Goal: Task Accomplishment & Management: Manage account settings

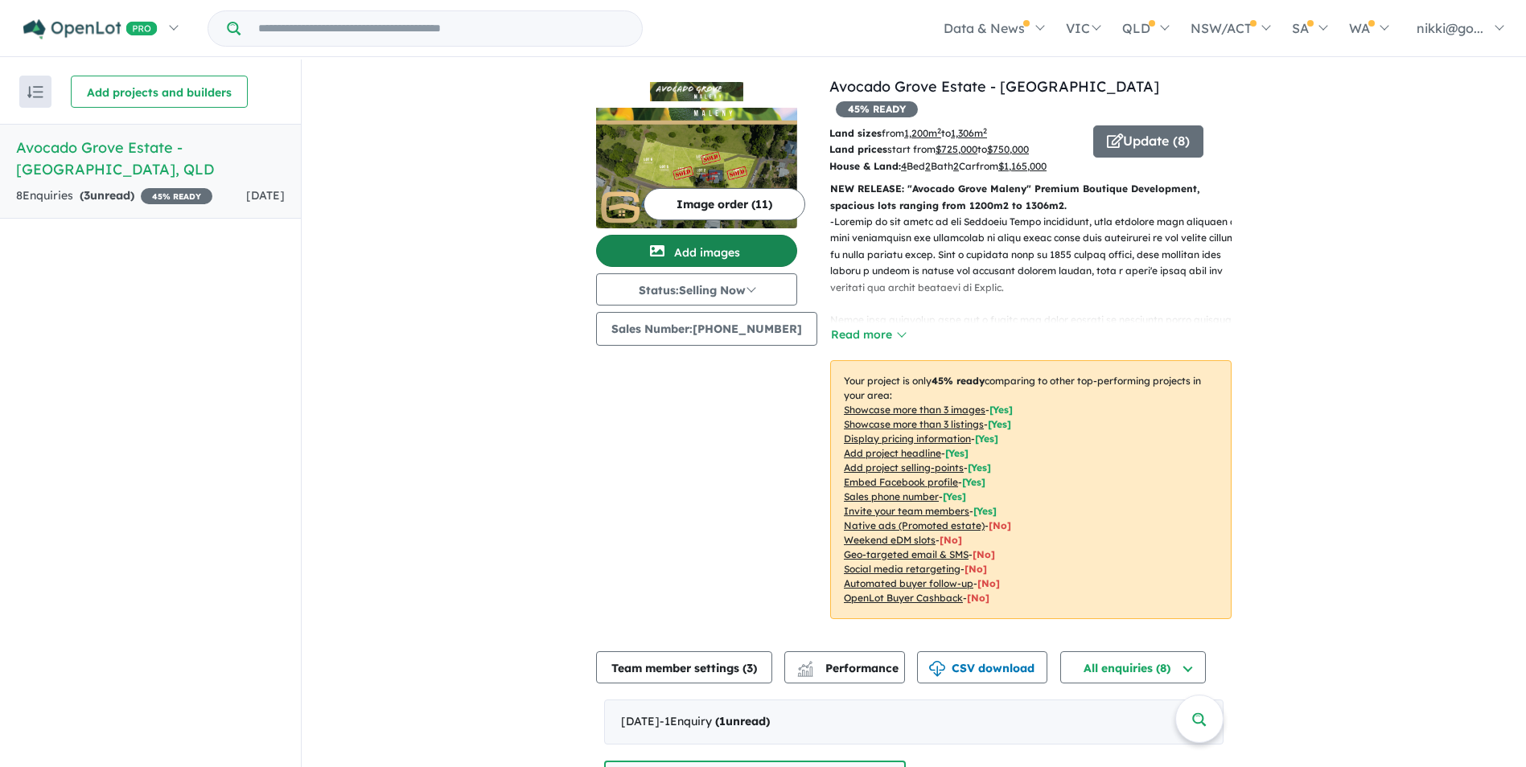
click at [734, 246] on button "Add images" at bounding box center [696, 251] width 201 height 32
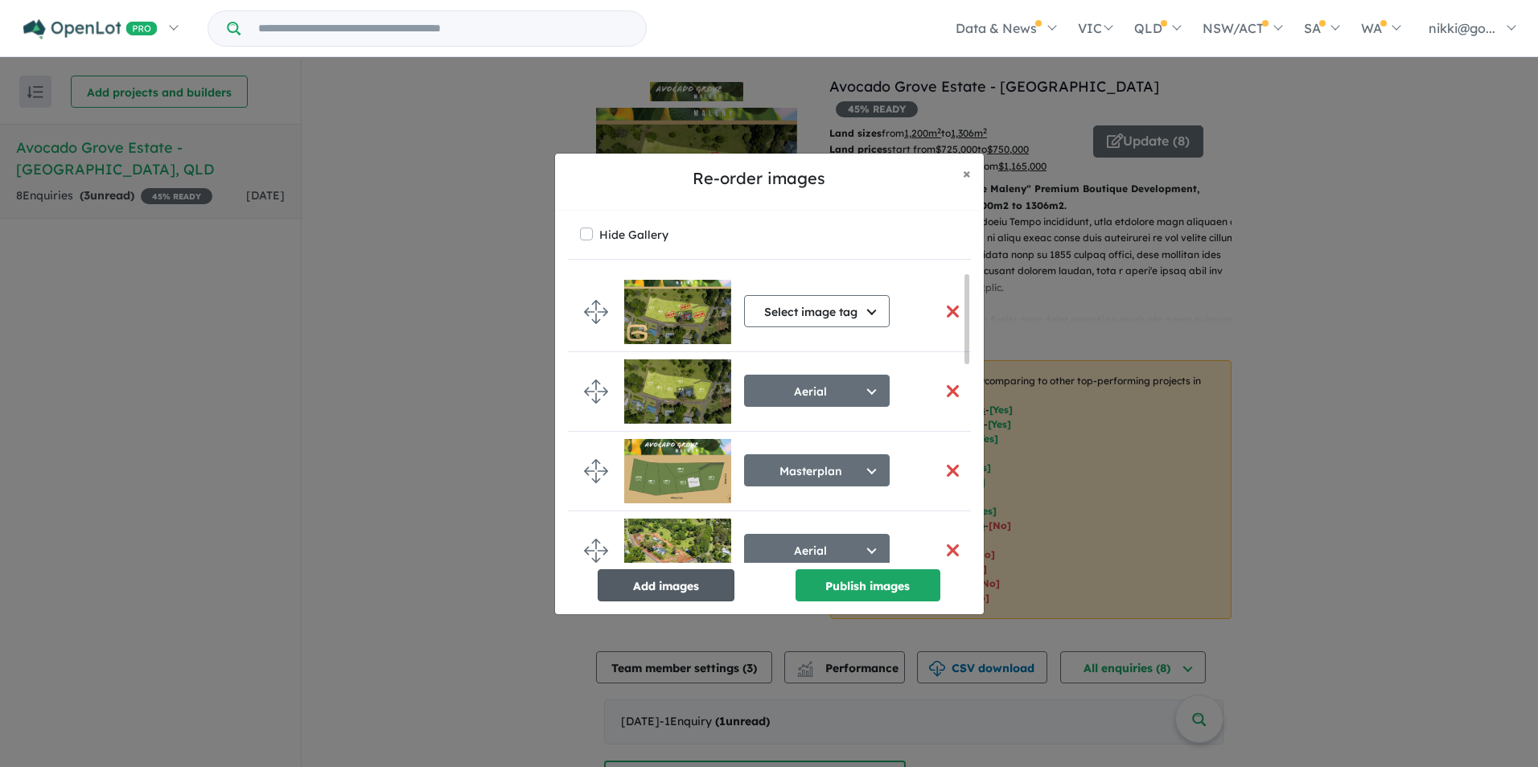
click at [672, 580] on button "Add images" at bounding box center [666, 585] width 137 height 32
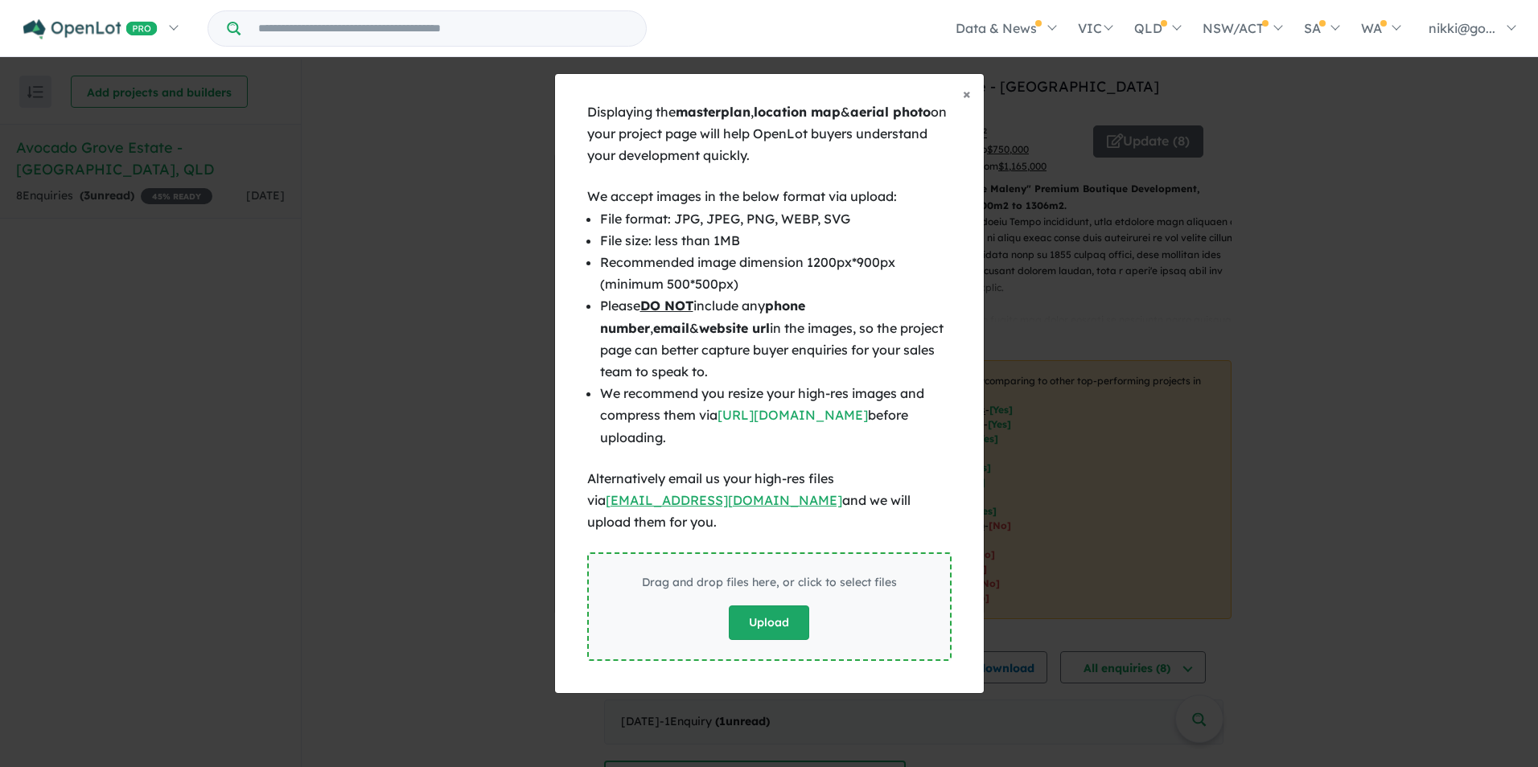
click at [773, 607] on button "Upload" at bounding box center [769, 623] width 80 height 35
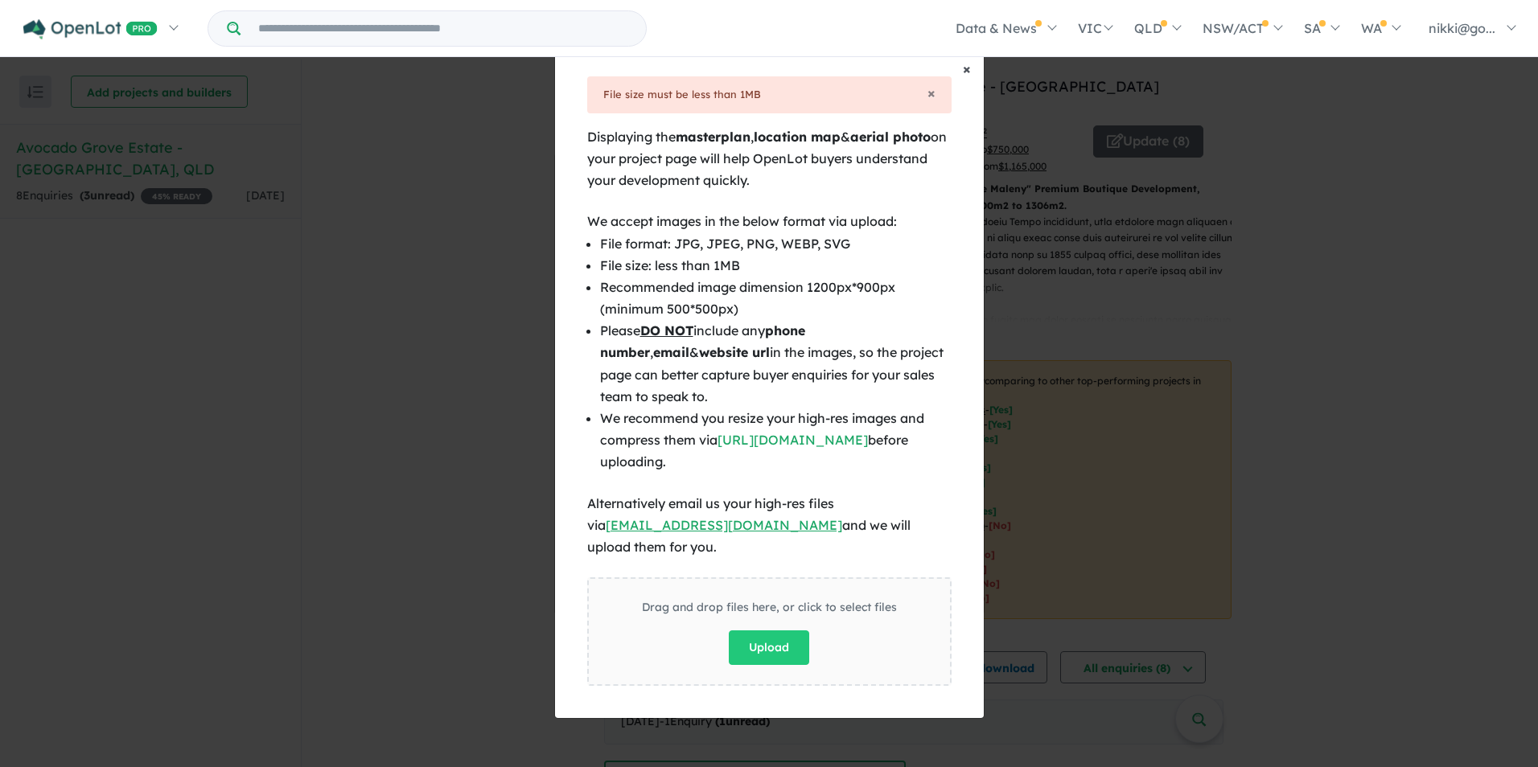
click at [963, 78] on span "×" at bounding box center [967, 69] width 8 height 18
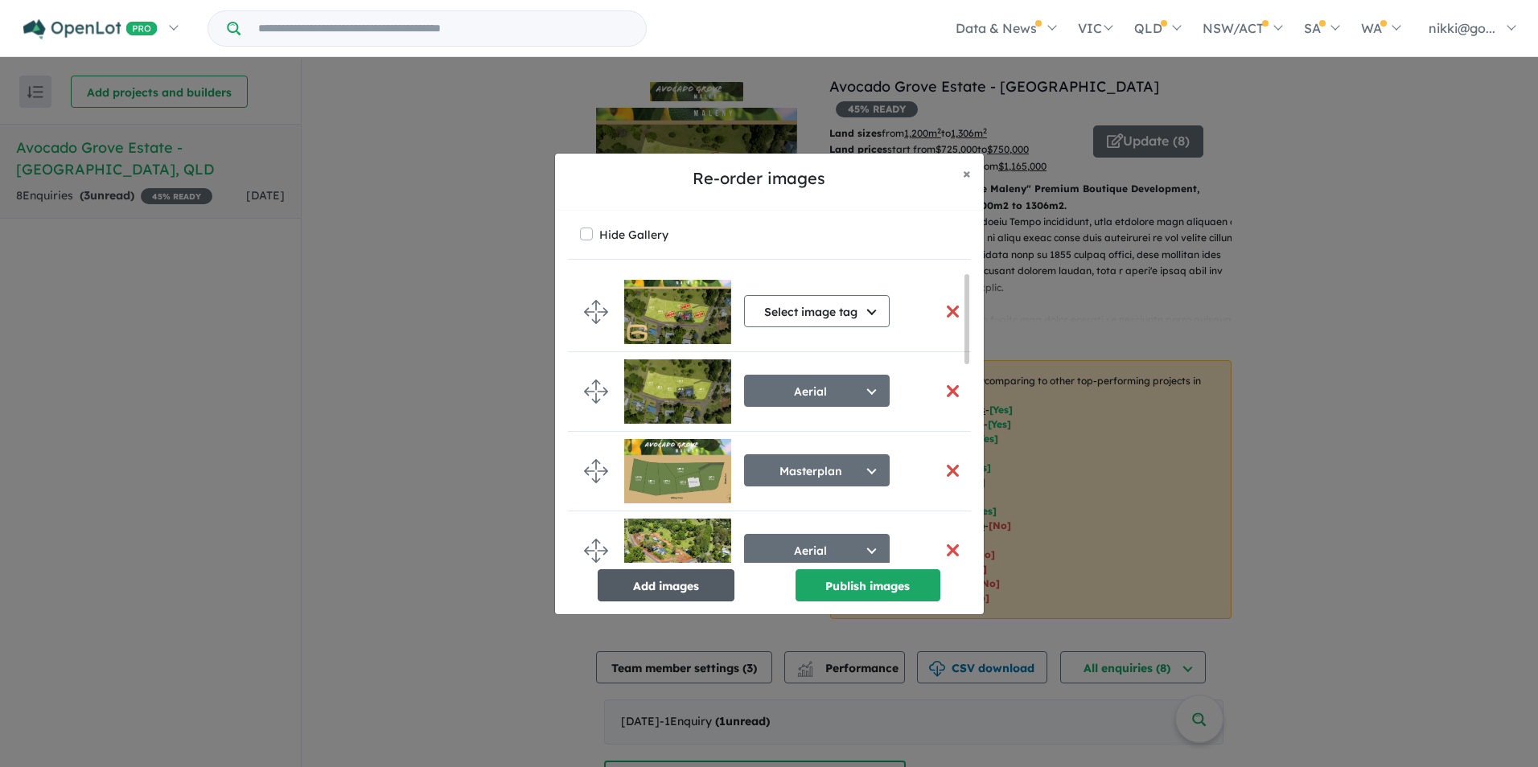
click at [690, 587] on button "Add images" at bounding box center [666, 585] width 137 height 32
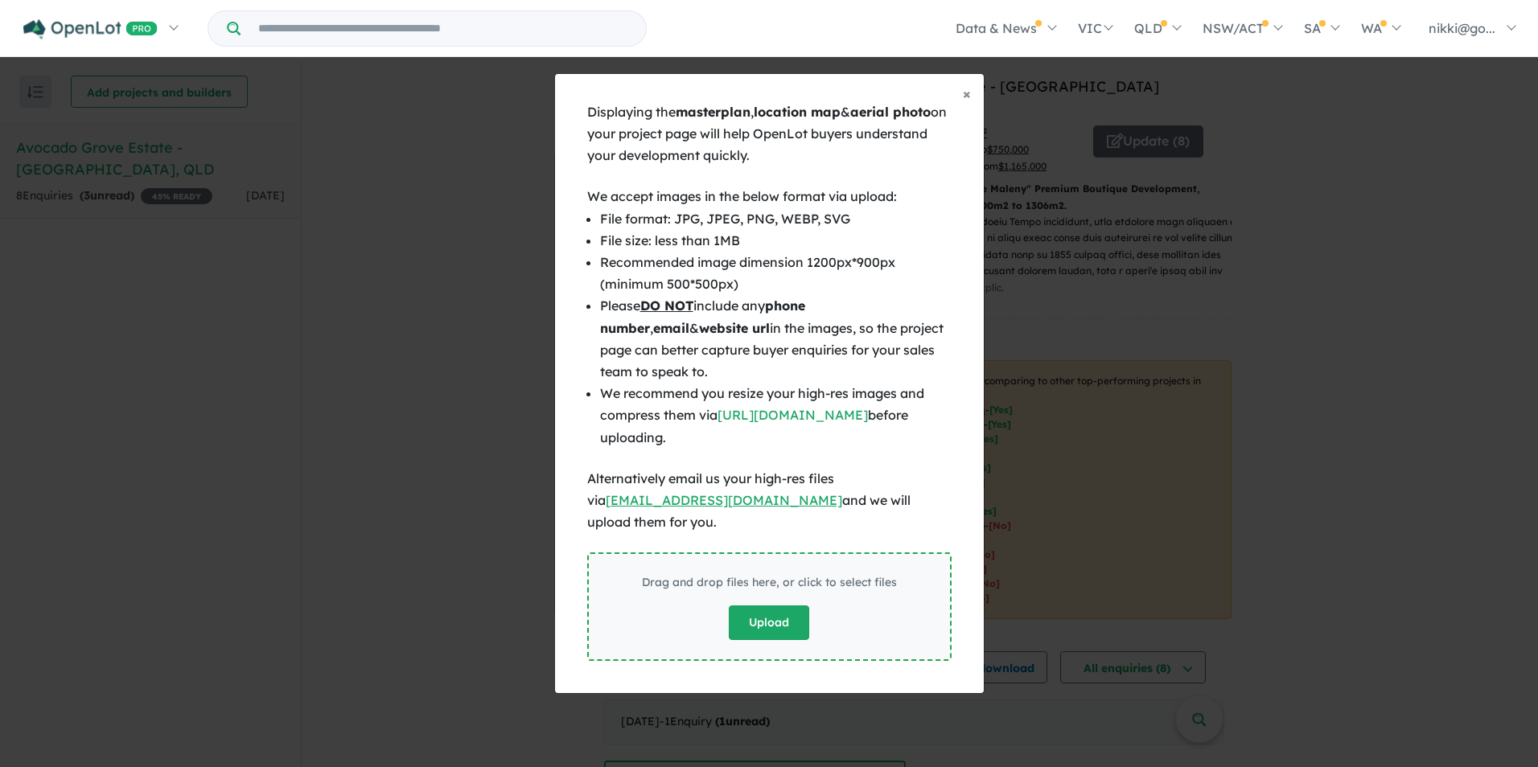
click at [746, 606] on button "Upload" at bounding box center [769, 623] width 80 height 35
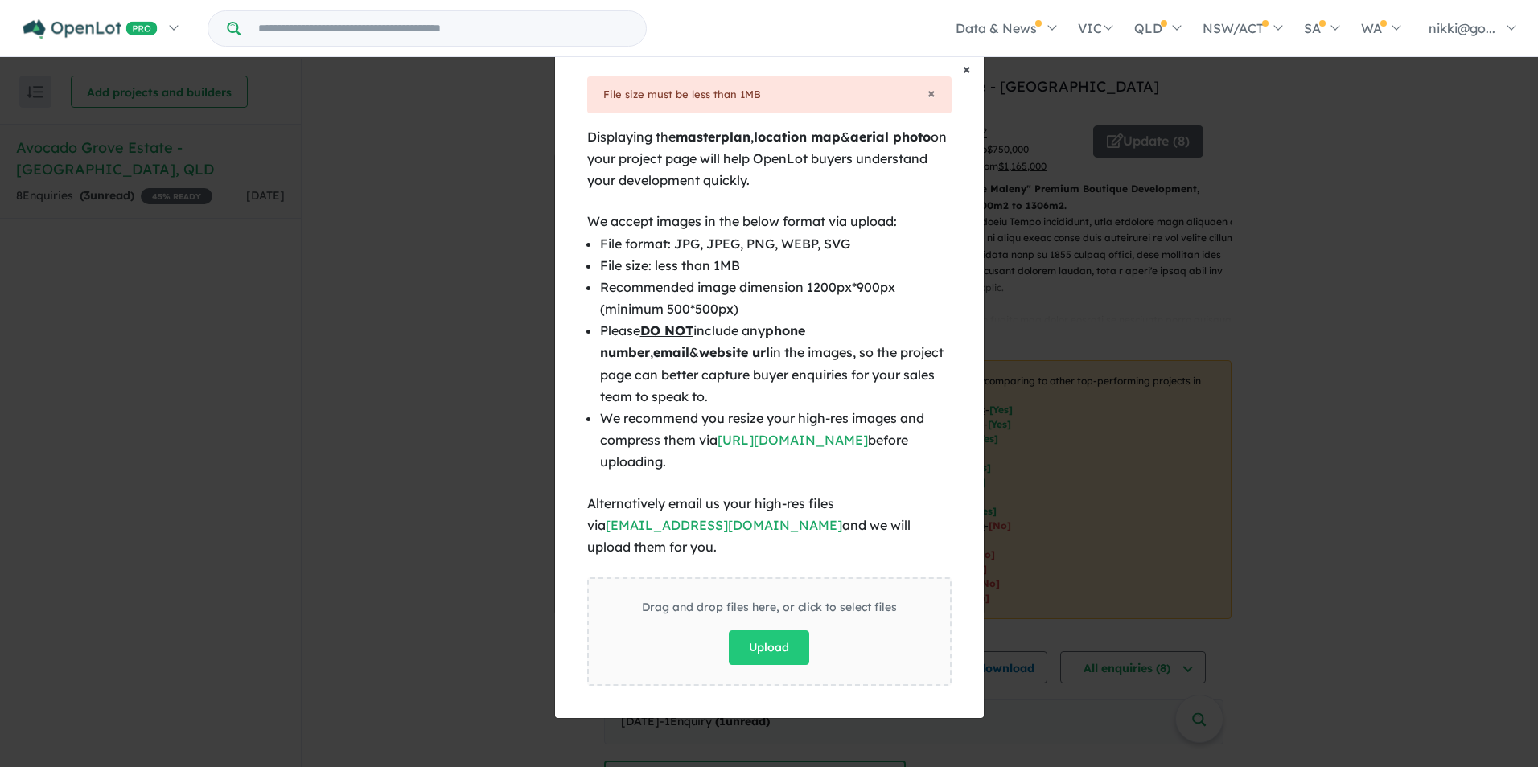
click at [966, 78] on span "×" at bounding box center [967, 69] width 8 height 18
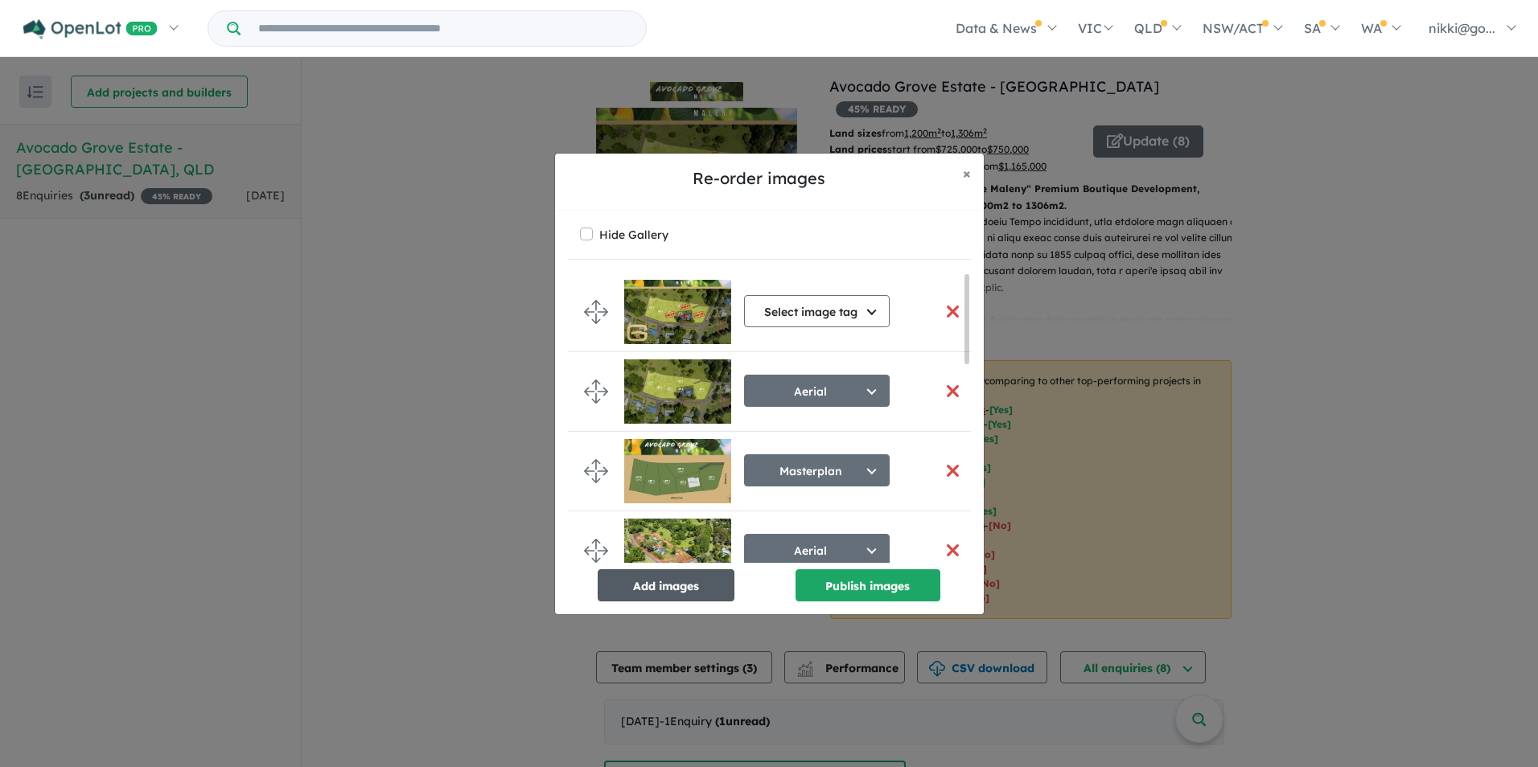
click at [686, 580] on button "Add images" at bounding box center [666, 585] width 137 height 32
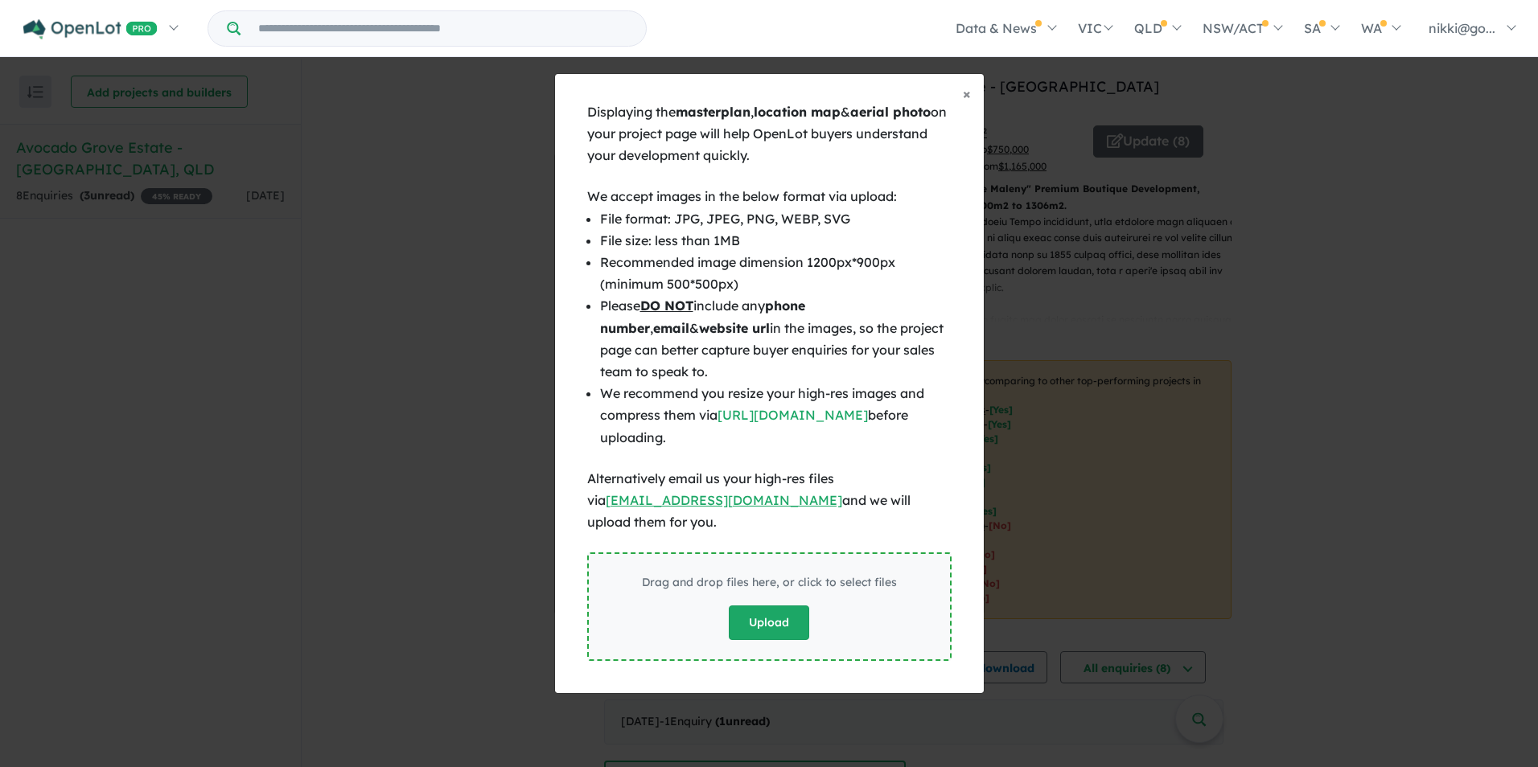
click at [768, 606] on button "Upload" at bounding box center [769, 623] width 80 height 35
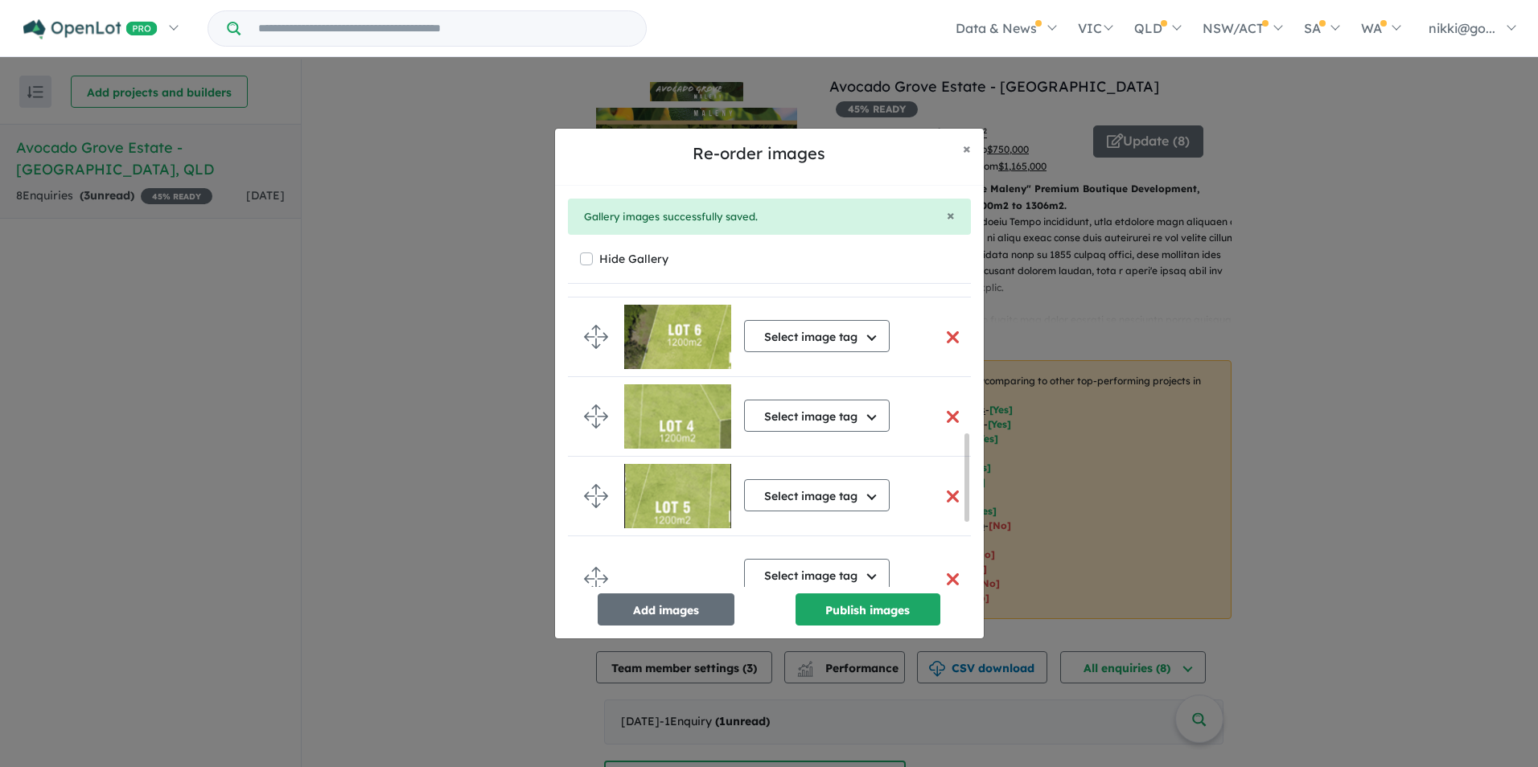
scroll to position [563, 0]
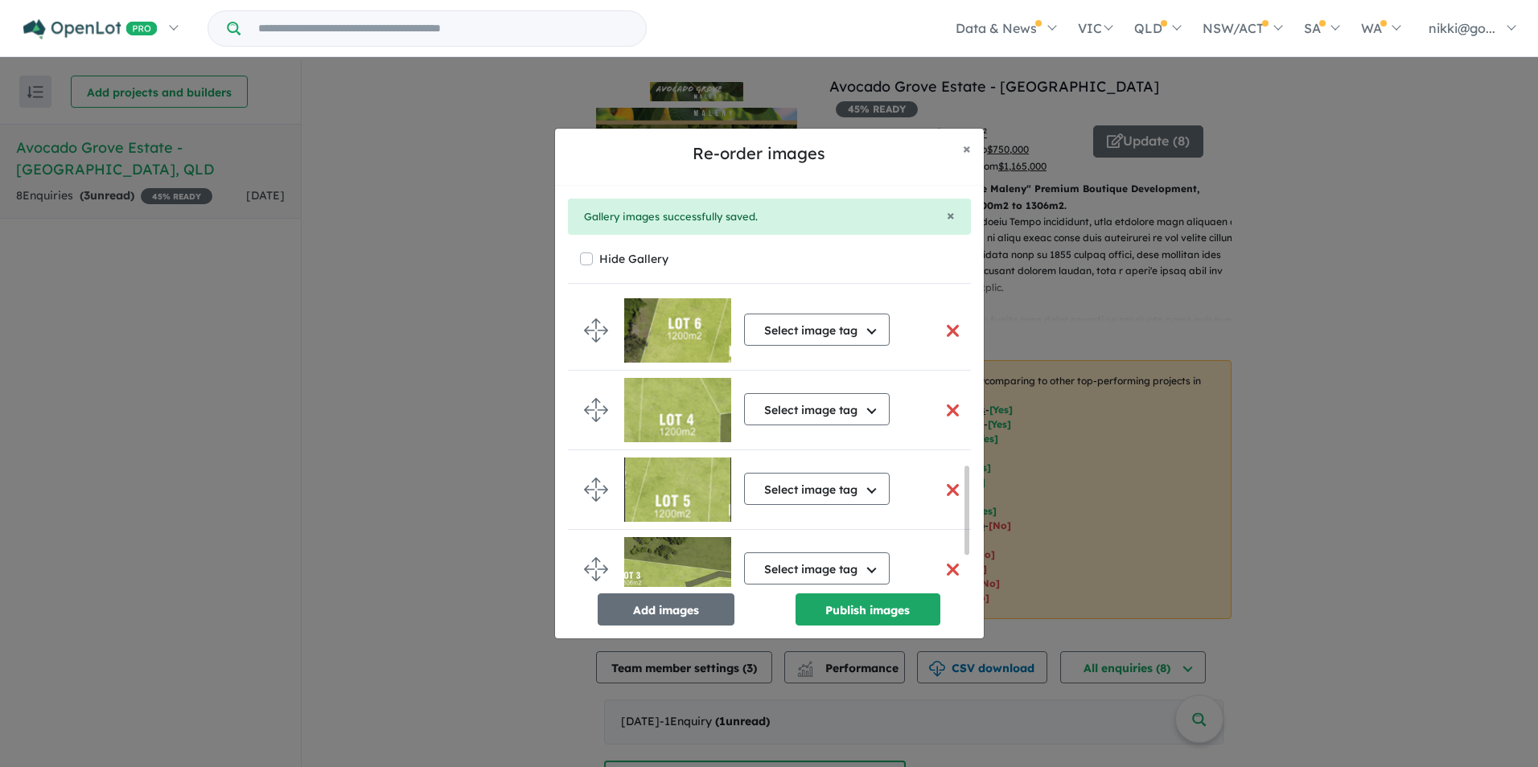
click at [948, 328] on button "button" at bounding box center [953, 331] width 34 height 35
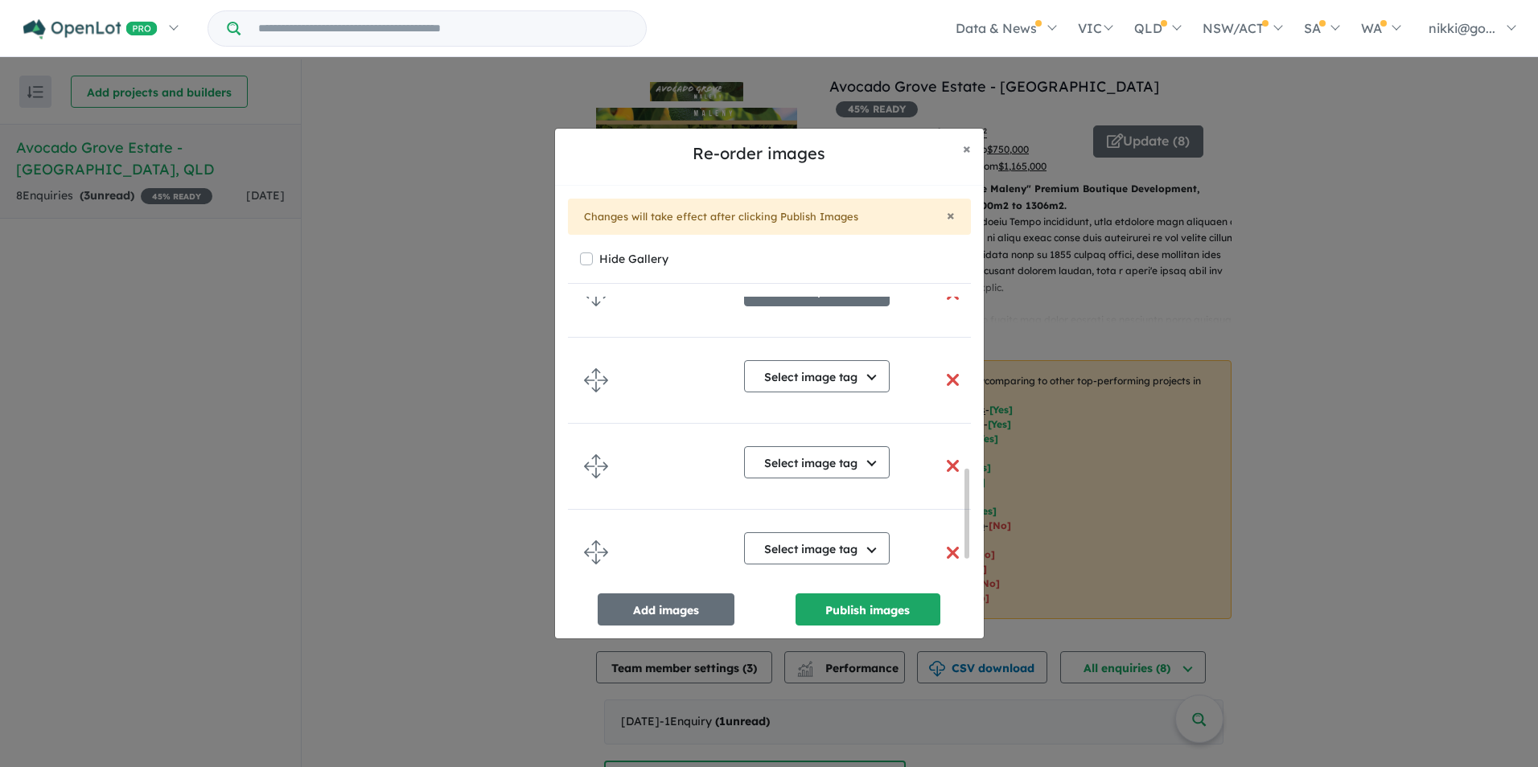
scroll to position [560, 0]
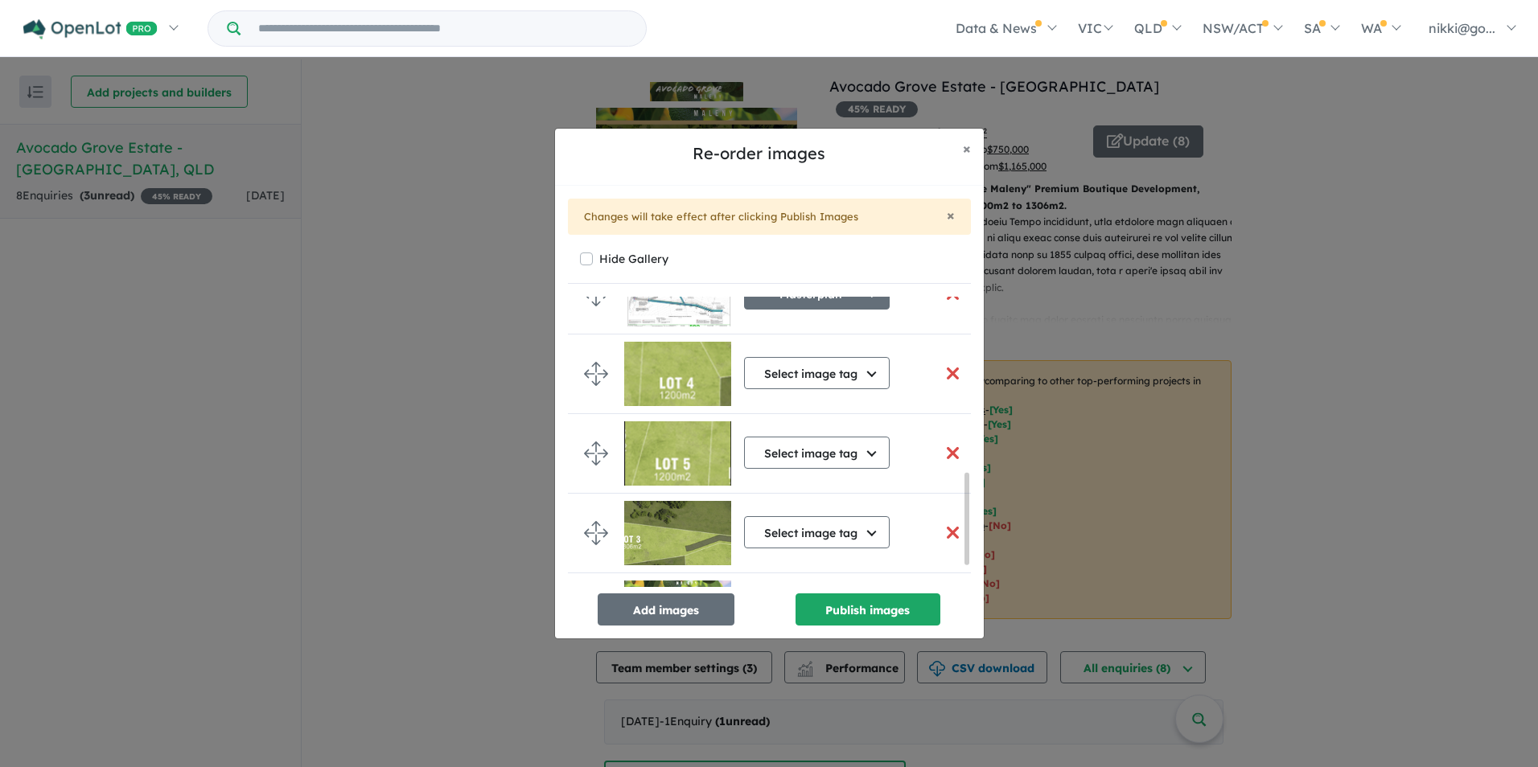
click at [947, 371] on button "button" at bounding box center [953, 373] width 34 height 35
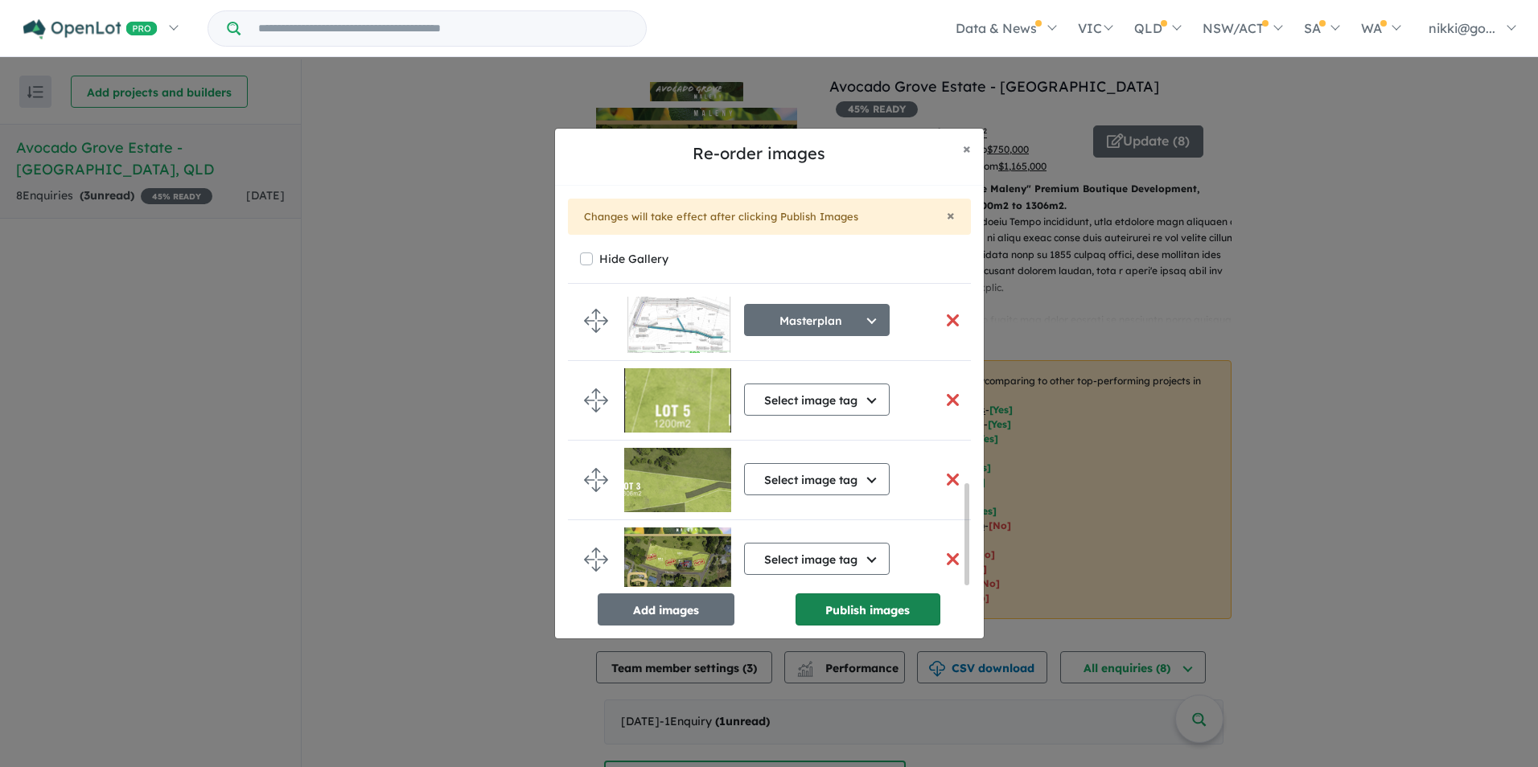
click at [860, 605] on button "Publish images" at bounding box center [867, 610] width 145 height 32
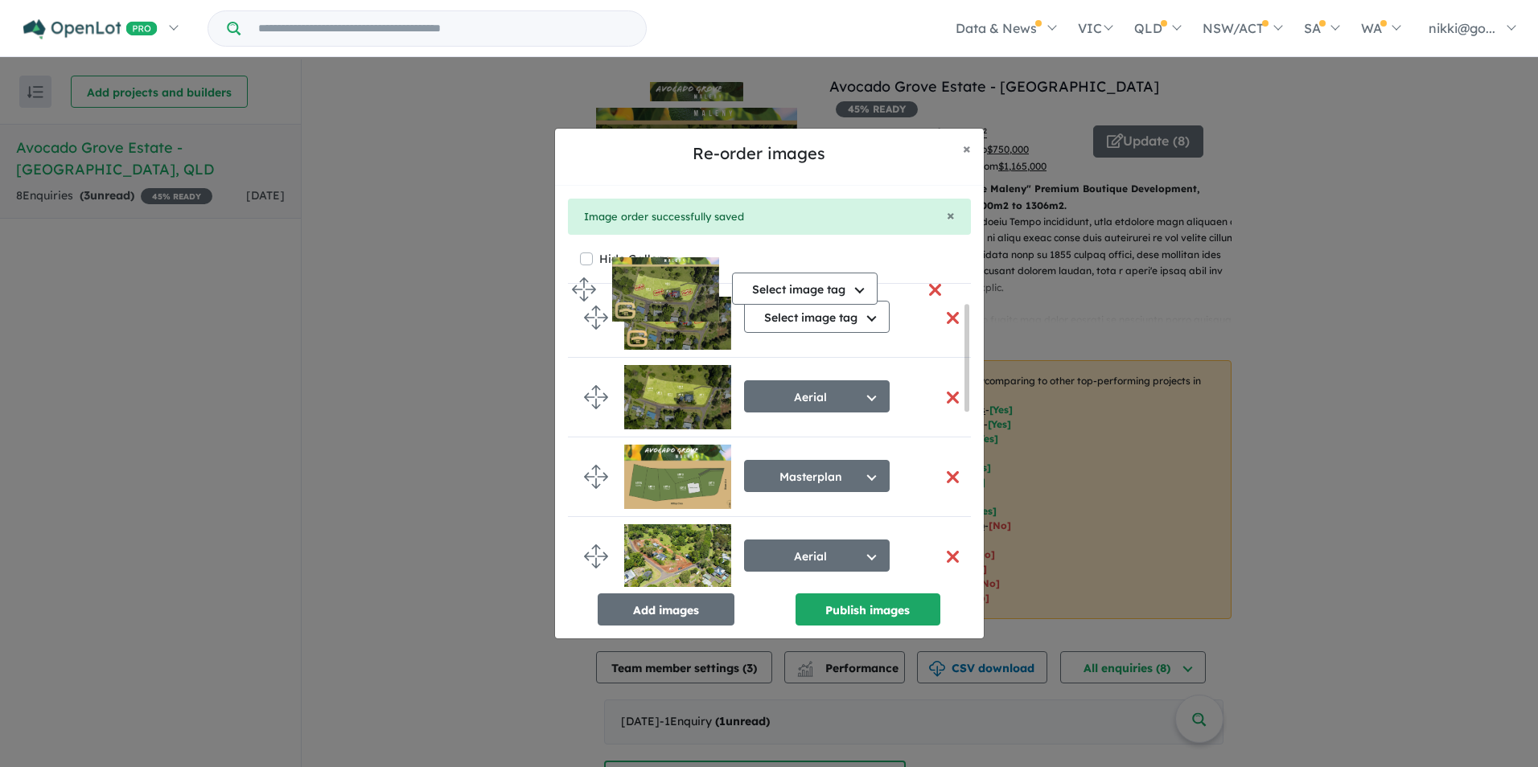
scroll to position [0, 0]
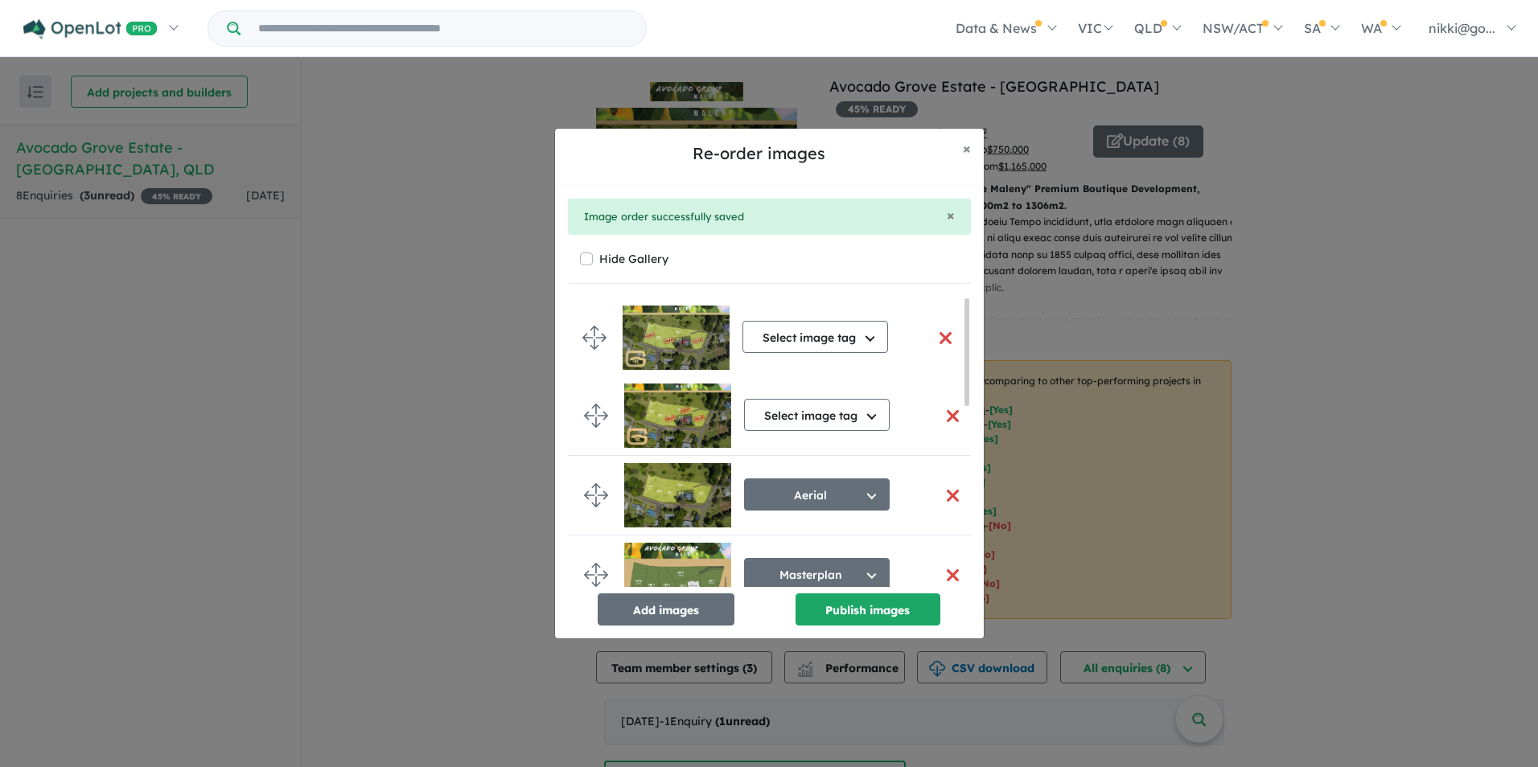
drag, startPoint x: 591, startPoint y: 556, endPoint x: 590, endPoint y: 333, distance: 222.8
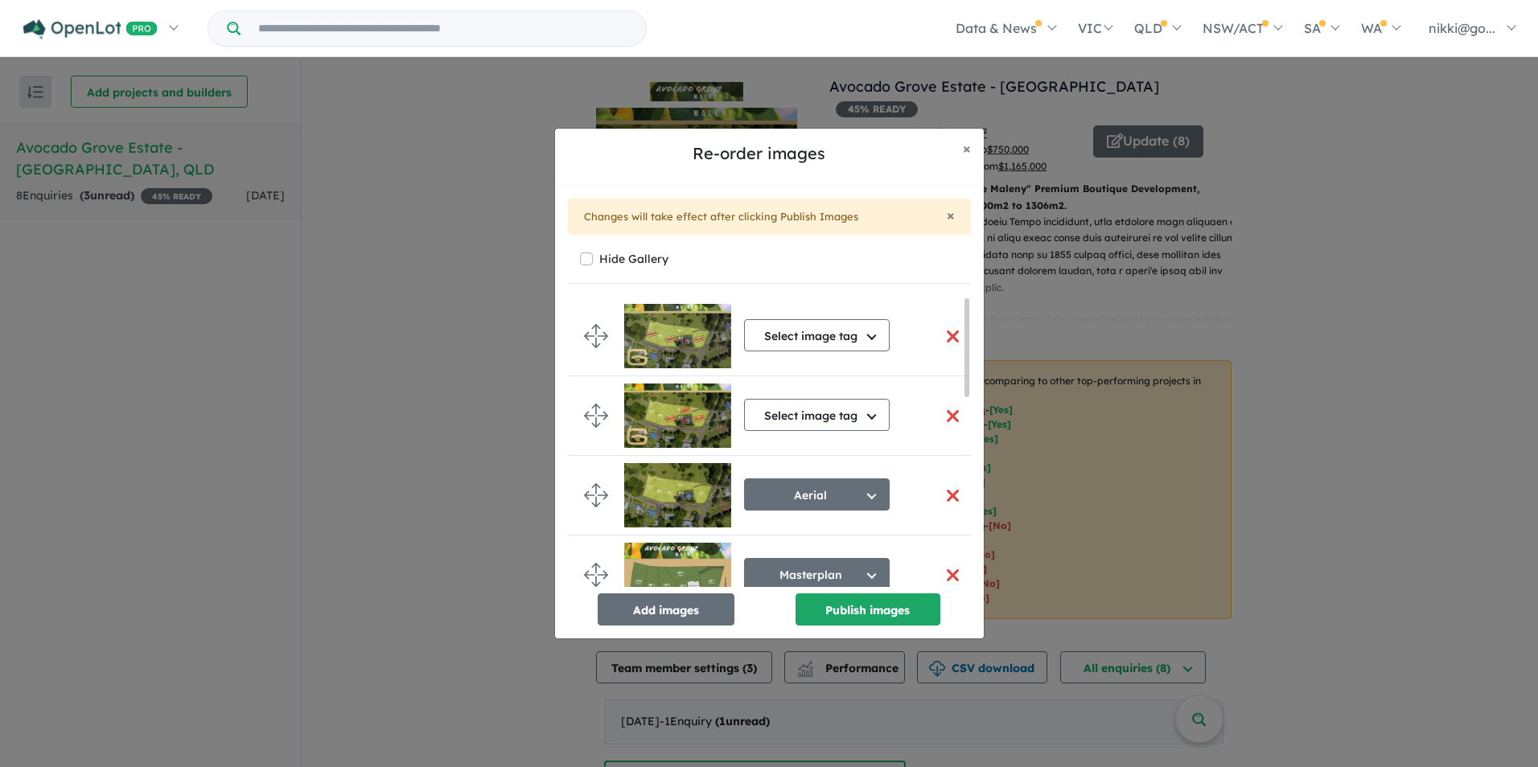
click at [947, 413] on button "button" at bounding box center [953, 416] width 34 height 35
drag, startPoint x: 588, startPoint y: 492, endPoint x: 578, endPoint y: 414, distance: 78.7
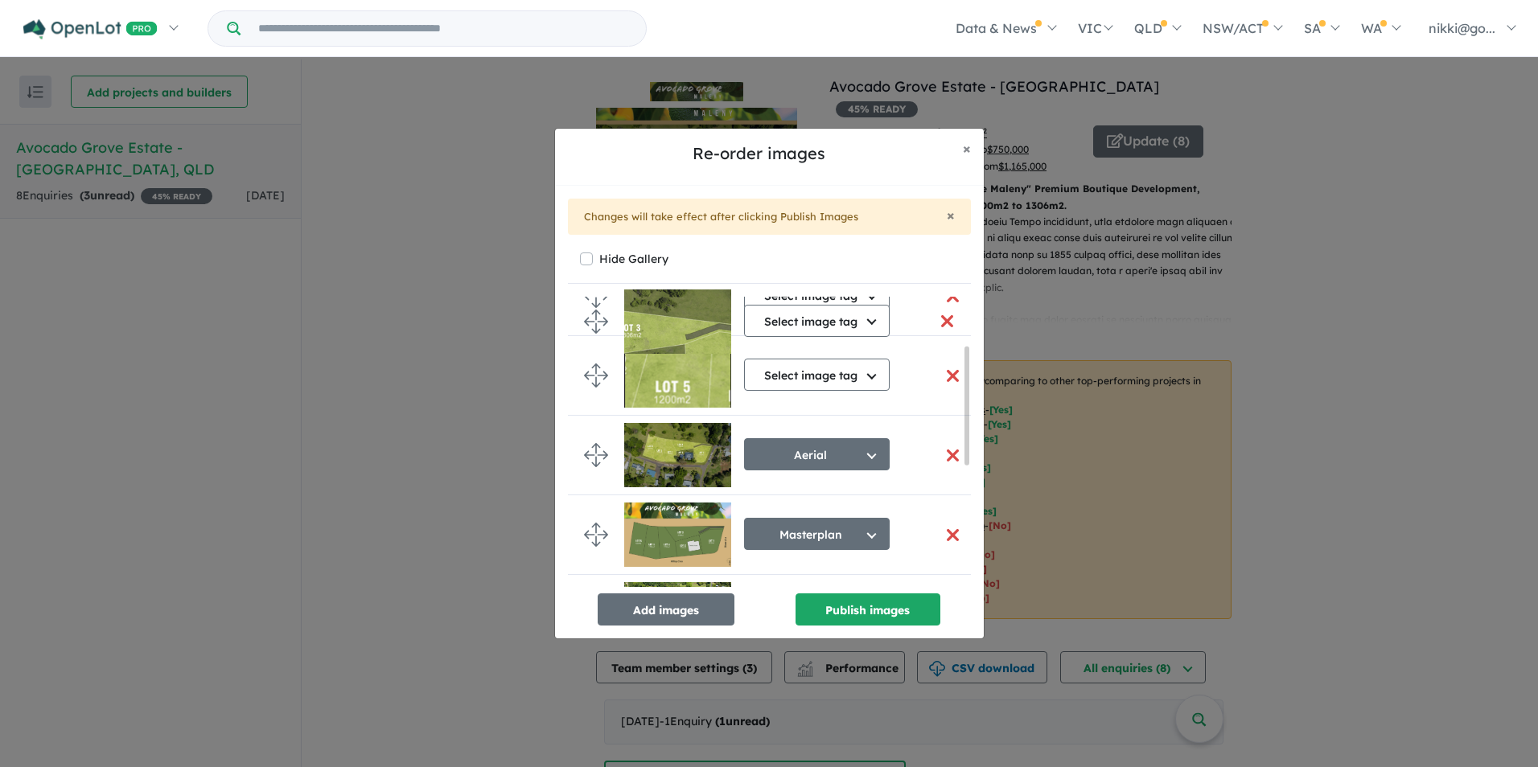
scroll to position [97, 0]
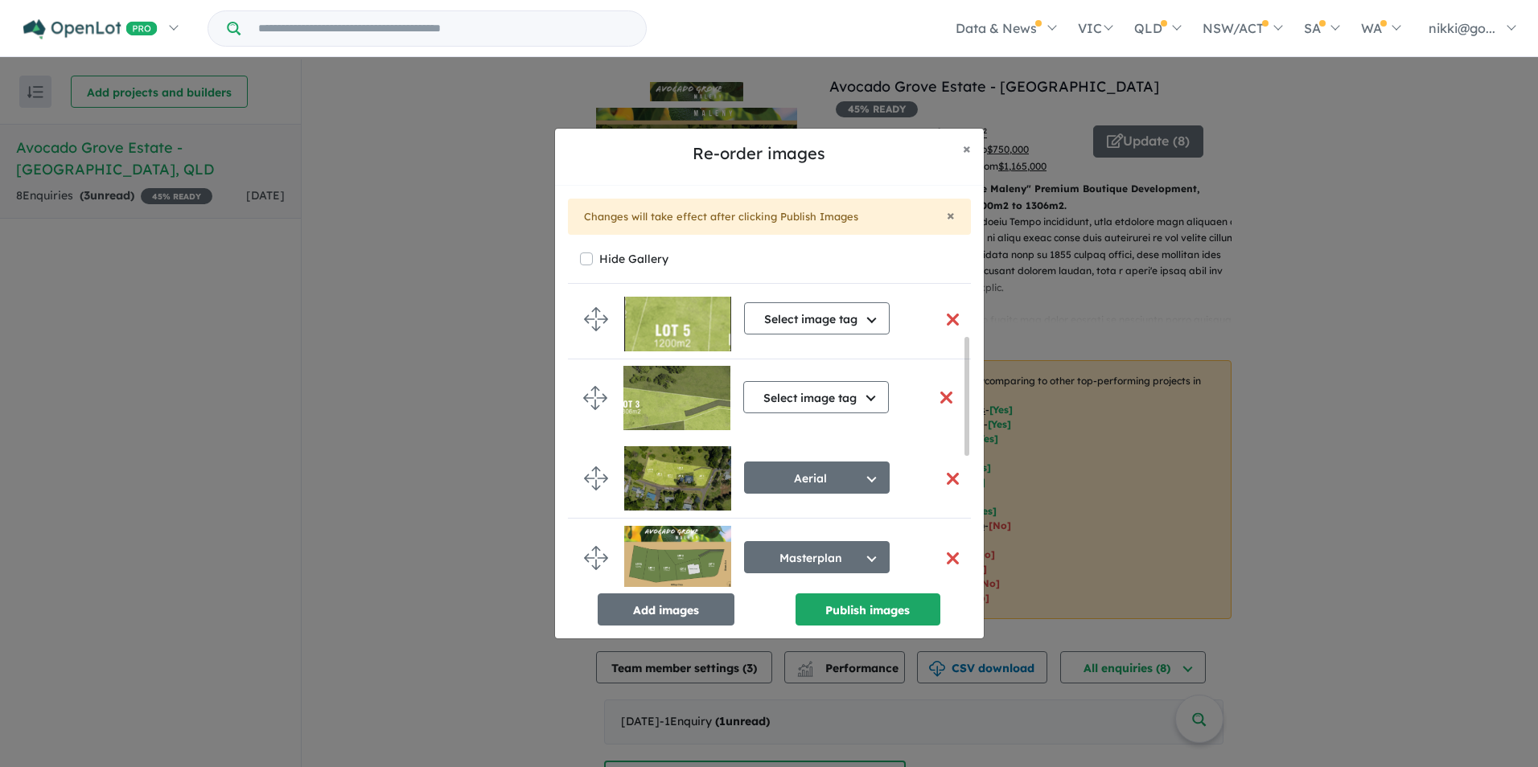
drag, startPoint x: 596, startPoint y: 550, endPoint x: 595, endPoint y: 394, distance: 156.0
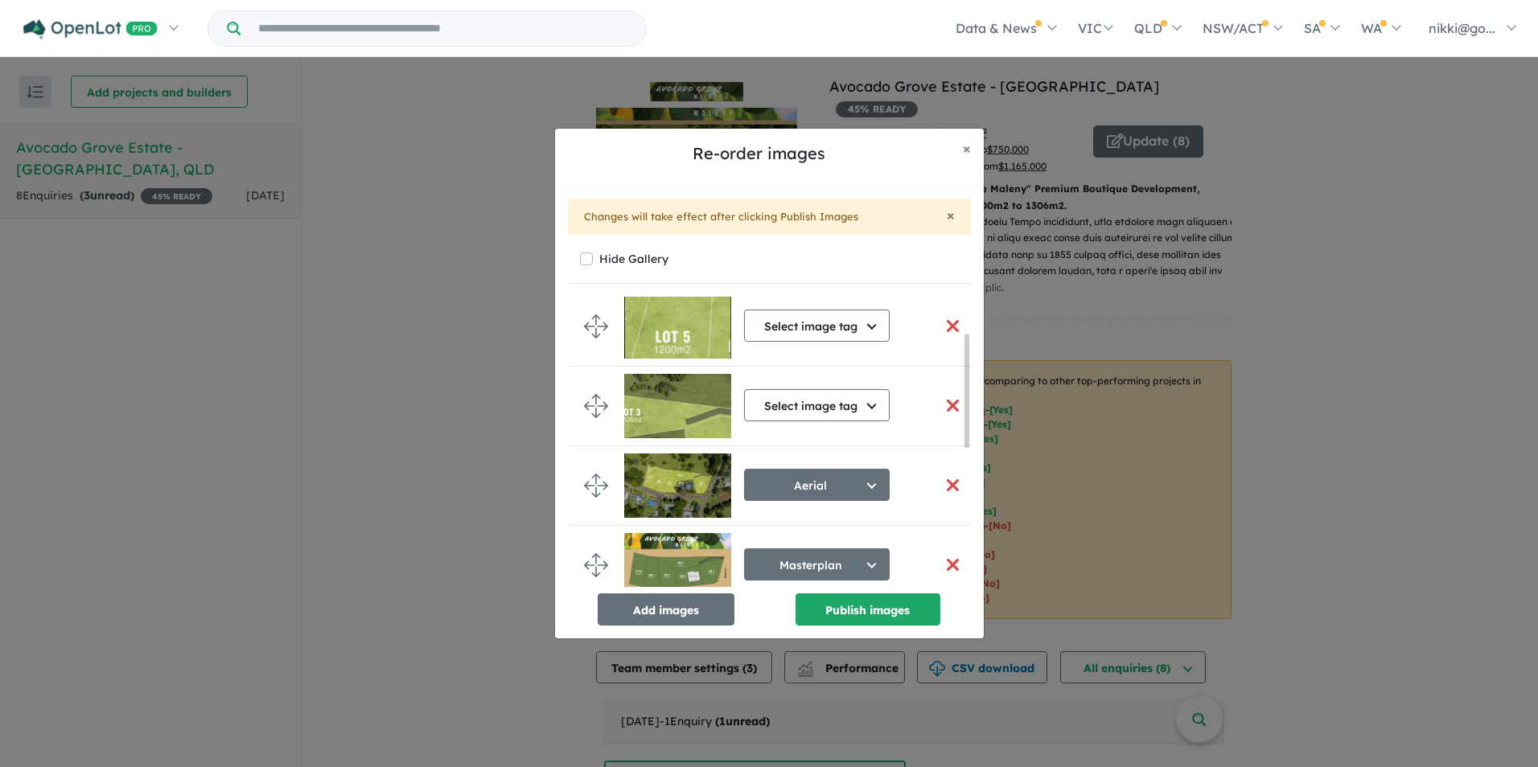
scroll to position [93, 0]
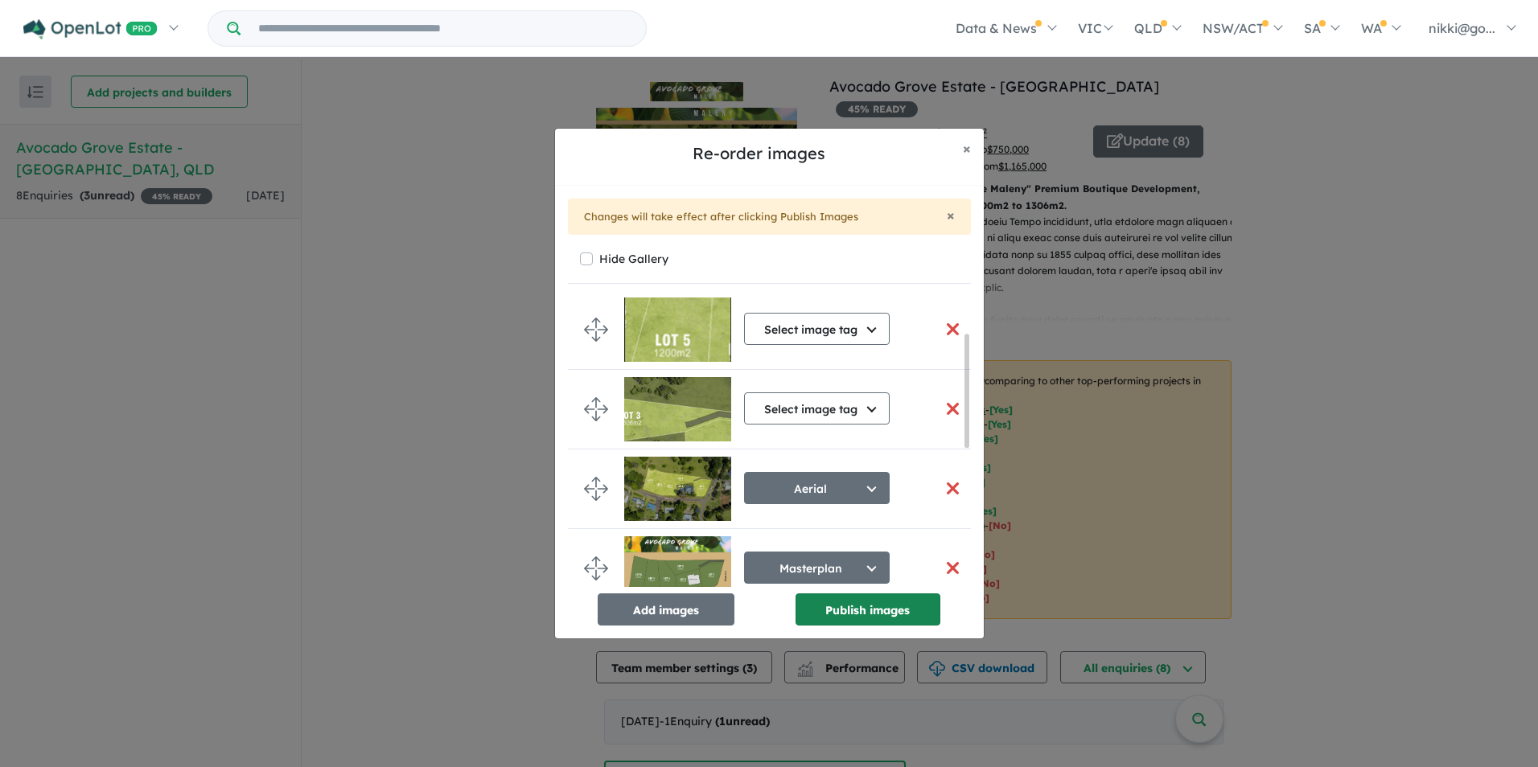
click at [836, 606] on button "Publish images" at bounding box center [867, 610] width 145 height 32
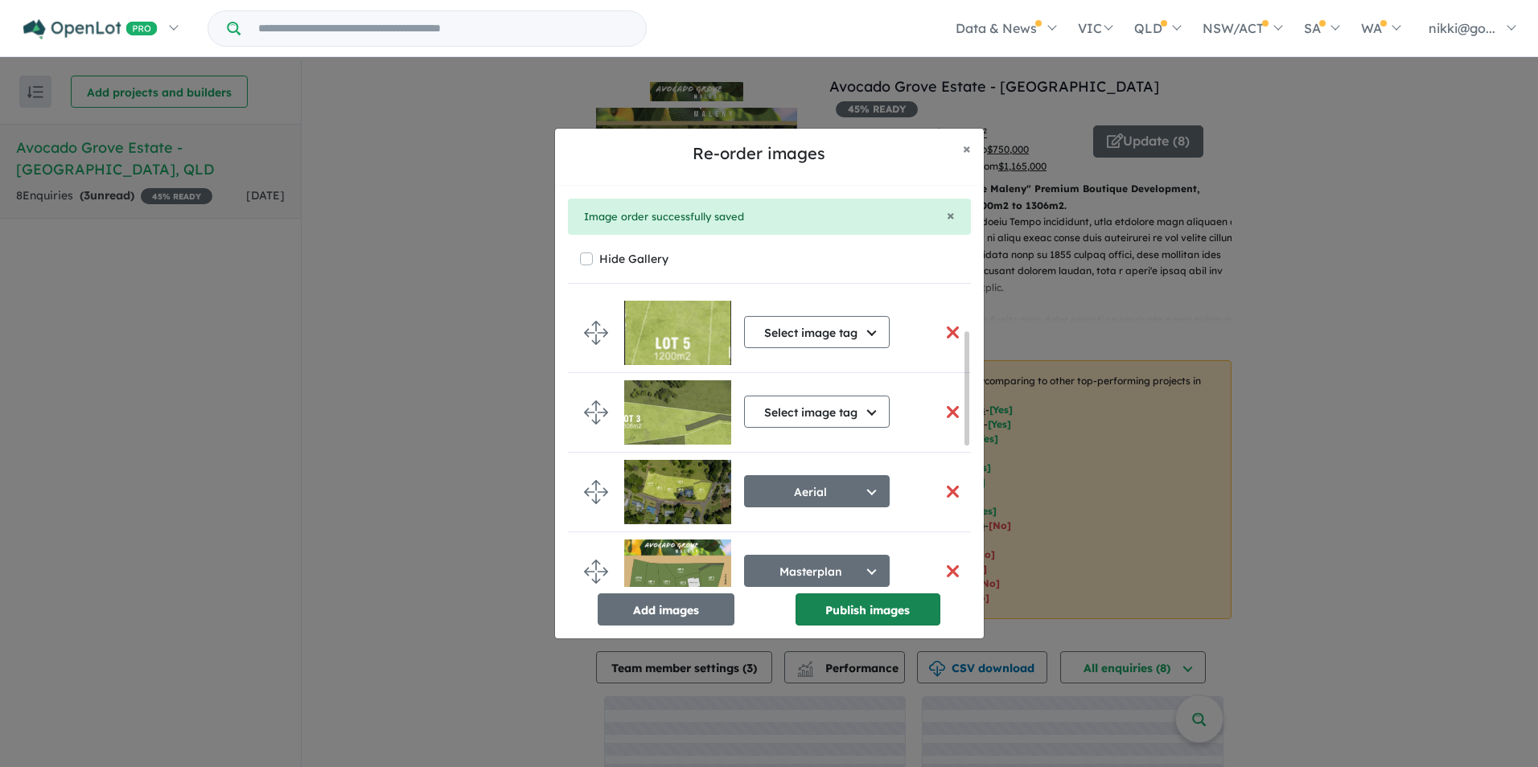
scroll to position [87, 0]
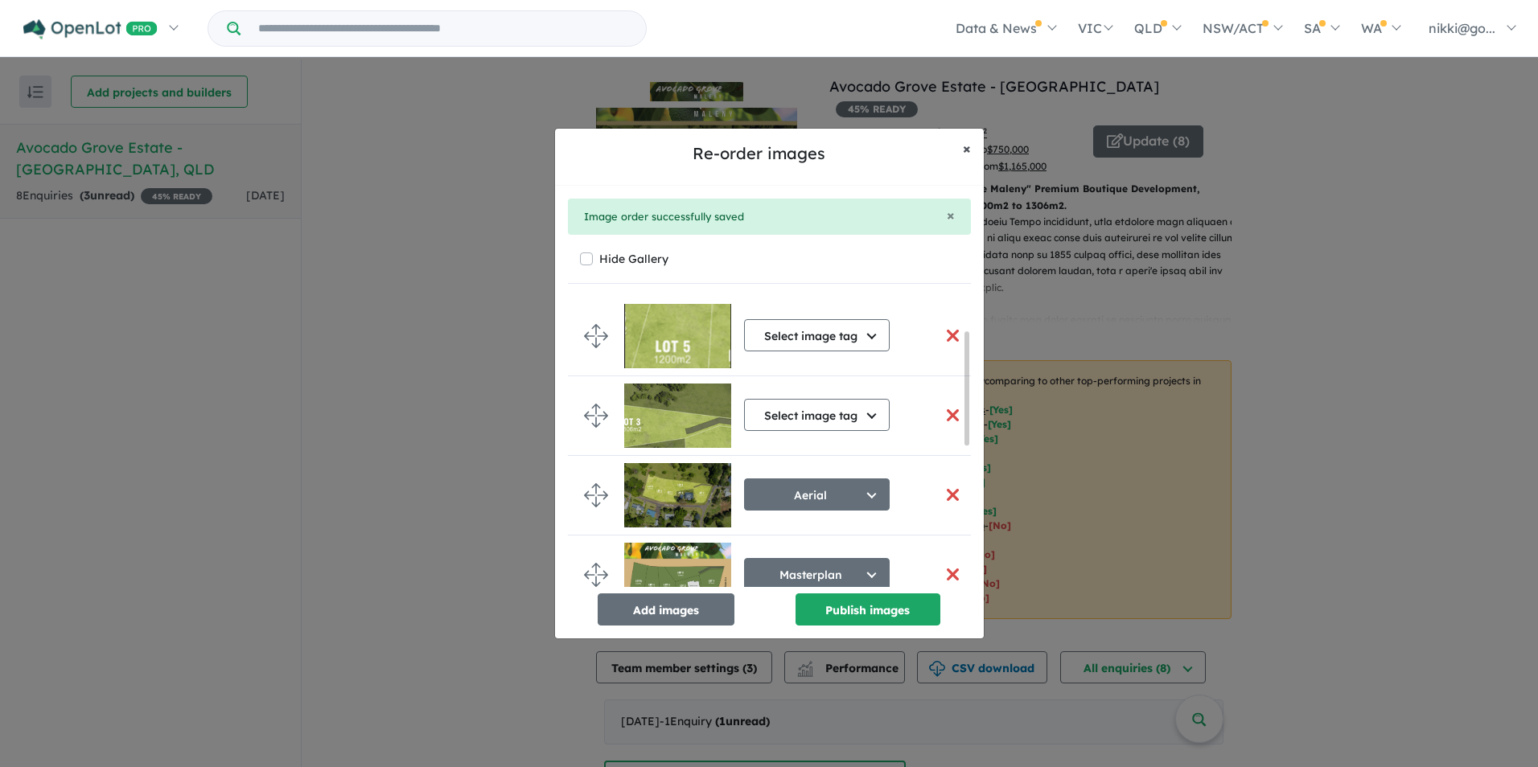
click at [969, 146] on span "×" at bounding box center [967, 148] width 8 height 18
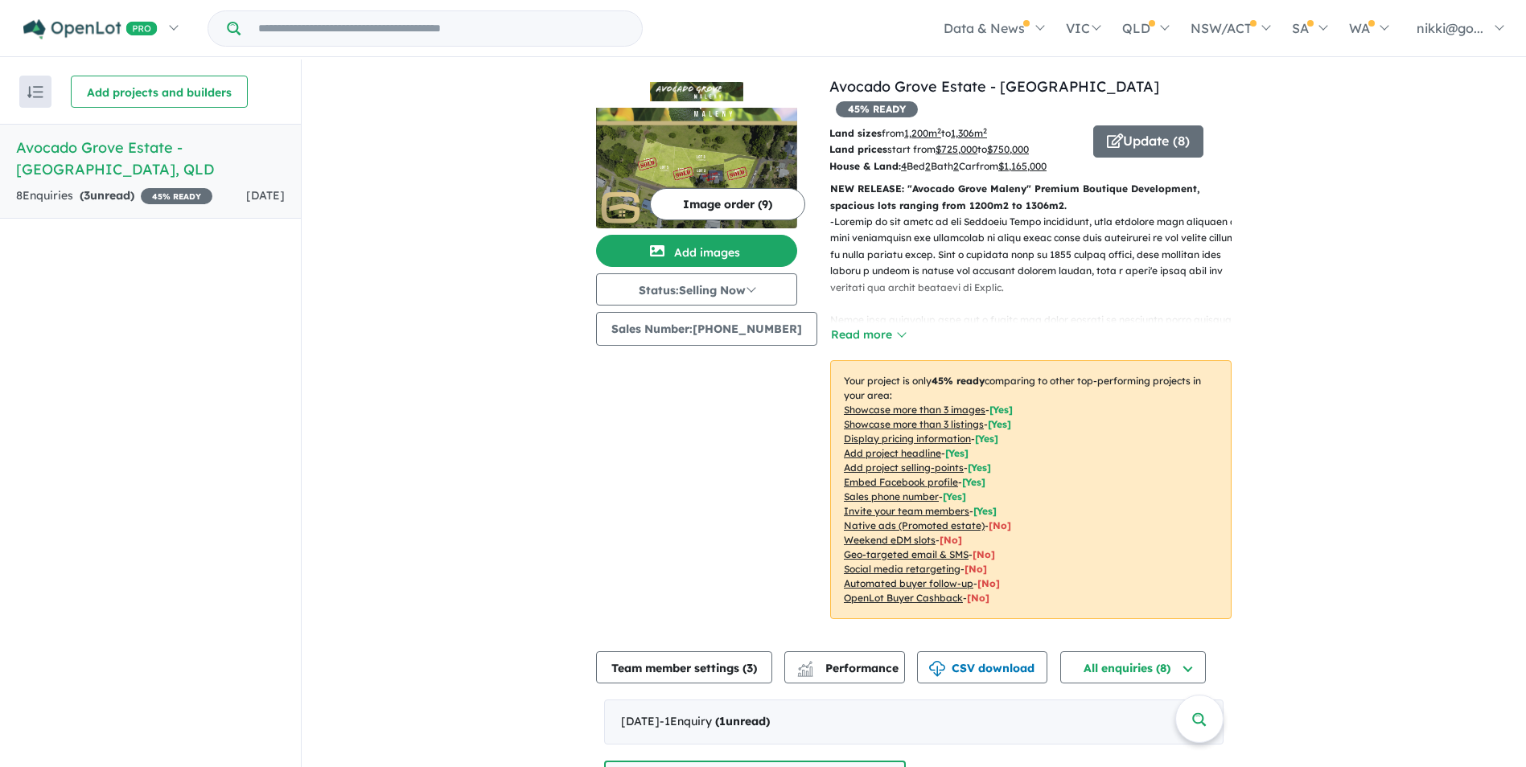
click at [960, 142] on p "Land prices start from $ 725,000 to $ 750,000" at bounding box center [955, 150] width 252 height 16
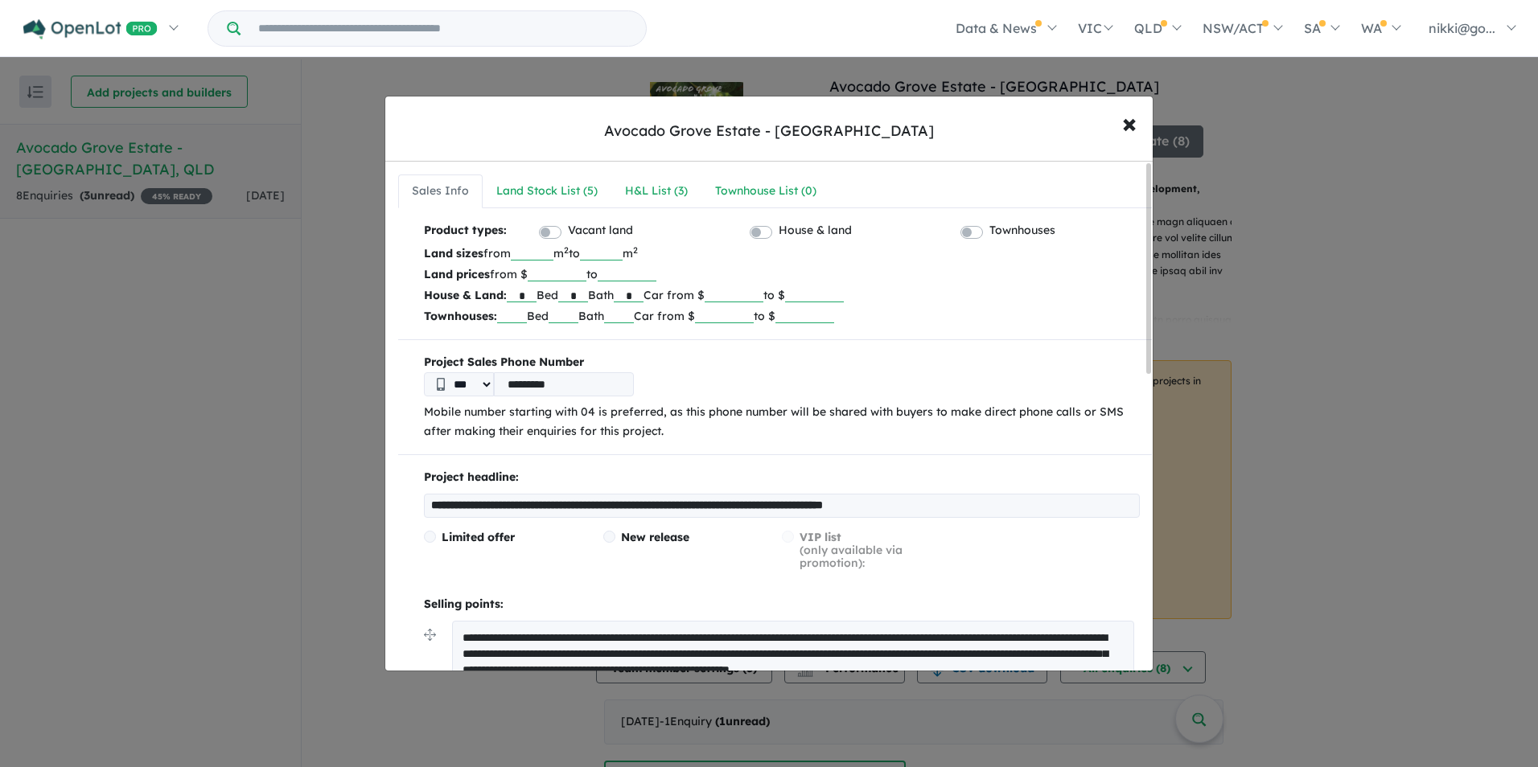
click at [571, 273] on input "******" at bounding box center [557, 273] width 59 height 16
type input "******"
click at [638, 274] on input "******" at bounding box center [627, 273] width 59 height 16
type input "******"
click at [964, 267] on p "Land prices from $ ****** to ******" at bounding box center [782, 274] width 716 height 21
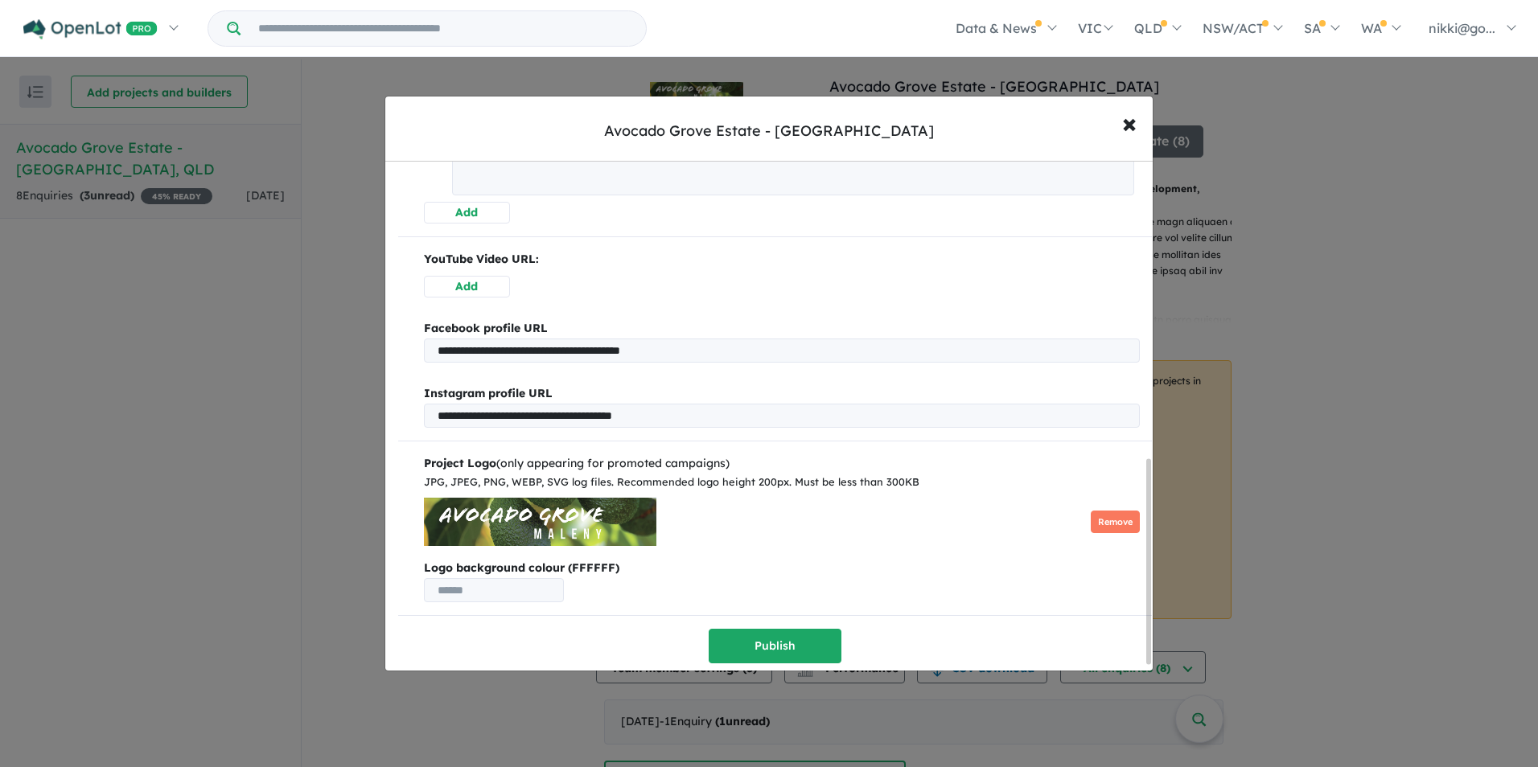
scroll to position [751, 0]
click at [799, 639] on button "Publish" at bounding box center [775, 646] width 133 height 35
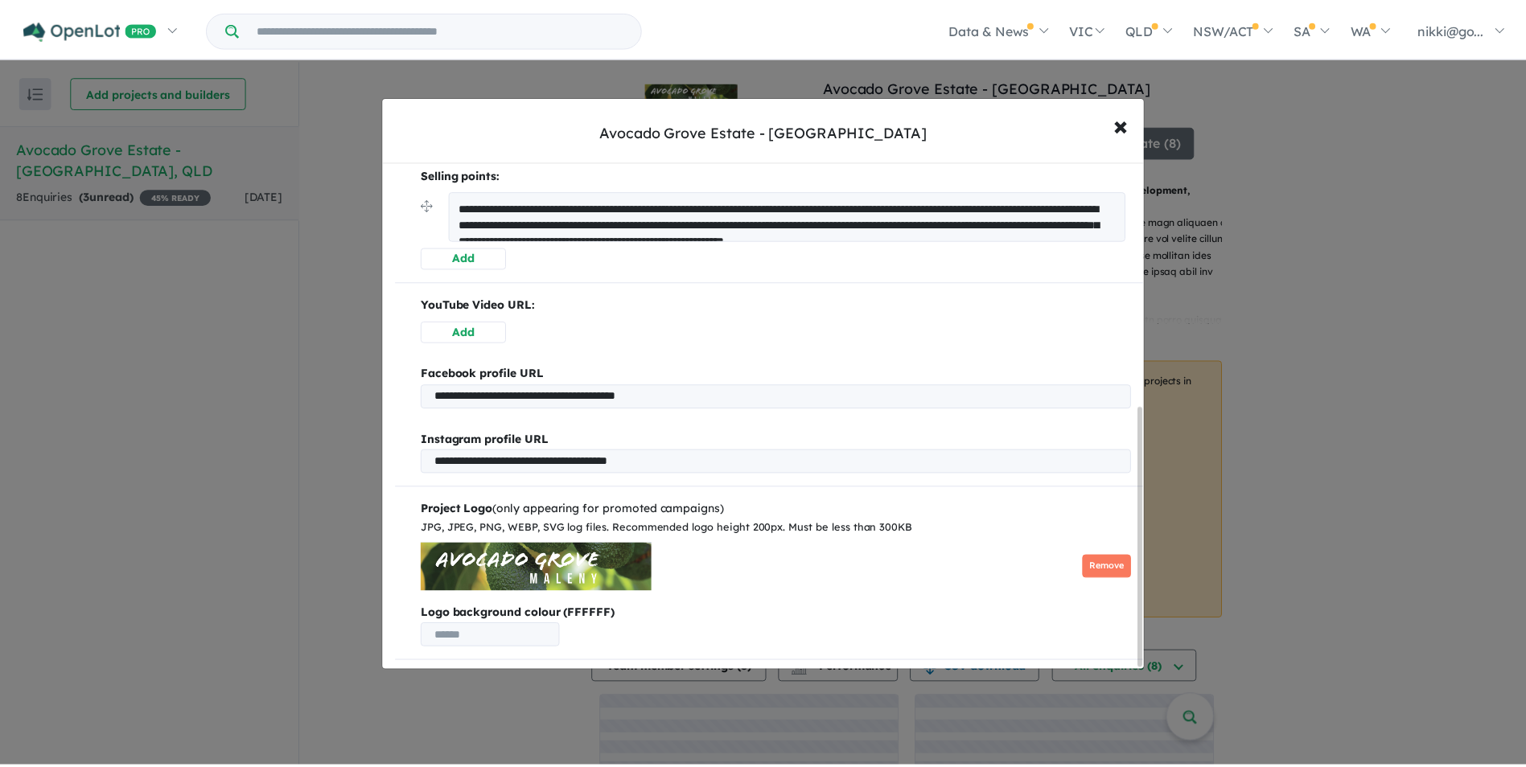
scroll to position [0, 0]
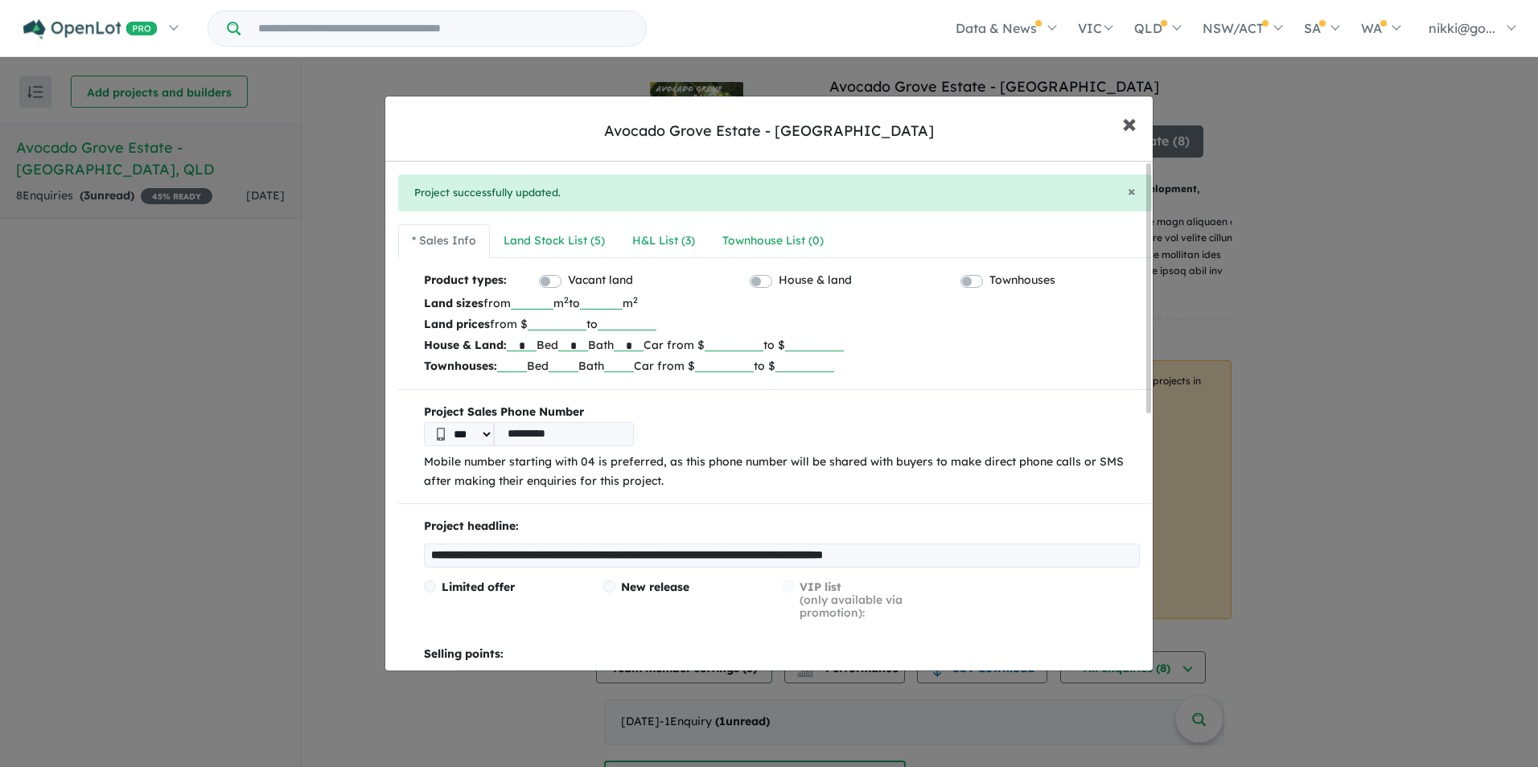
click at [1133, 122] on span "×" at bounding box center [1129, 122] width 14 height 35
